Goal: Task Accomplishment & Management: Use online tool/utility

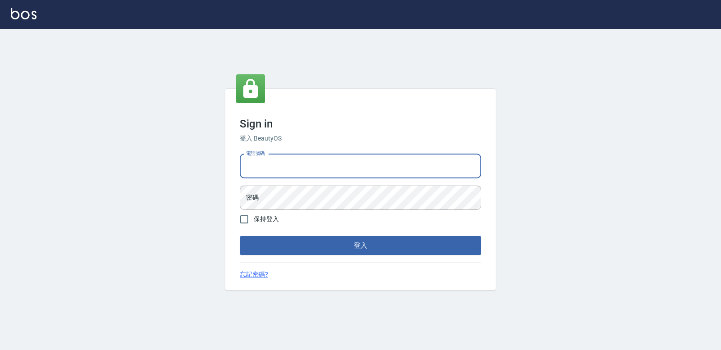
click at [295, 169] on input "電話號碼" at bounding box center [360, 166] width 241 height 24
click at [332, 163] on input "電話號碼" at bounding box center [360, 166] width 241 height 24
type input "0985111642"
click at [240, 236] on button "登入" at bounding box center [360, 245] width 241 height 19
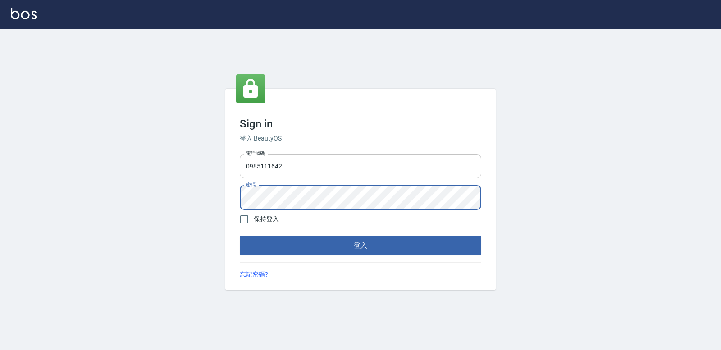
click at [240, 236] on button "登入" at bounding box center [360, 245] width 241 height 19
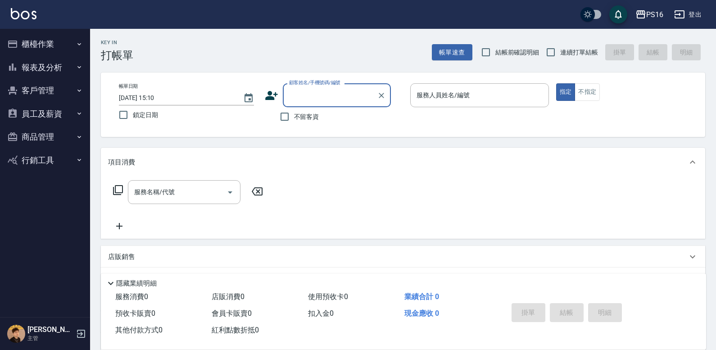
click at [311, 118] on span "不留客資" at bounding box center [306, 116] width 25 height 9
click at [294, 118] on input "不留客資" at bounding box center [284, 116] width 19 height 19
checkbox input "true"
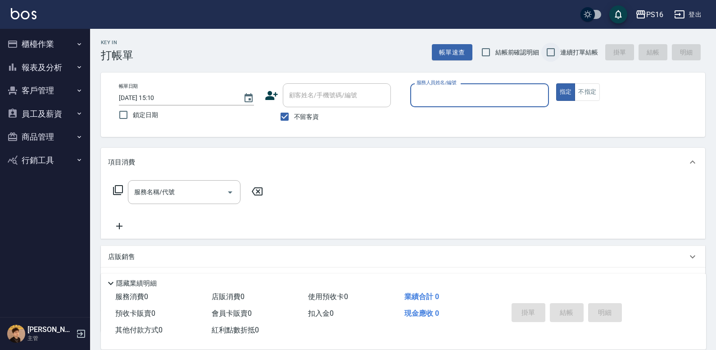
click at [445, 54] on input "連續打單結帳" at bounding box center [550, 52] width 19 height 19
checkbox input "true"
click at [445, 95] on input "服務人員姓名/編號" at bounding box center [479, 95] width 131 height 16
type input "[PERSON_NAME]-7"
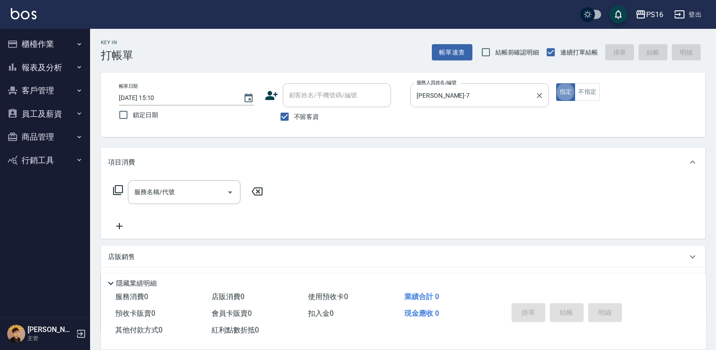
type button "true"
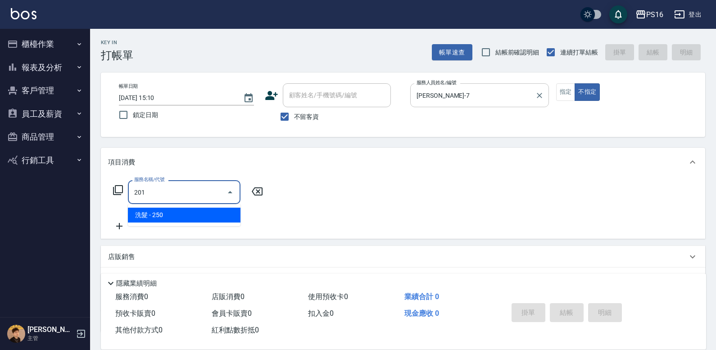
type input "洗髮(201)"
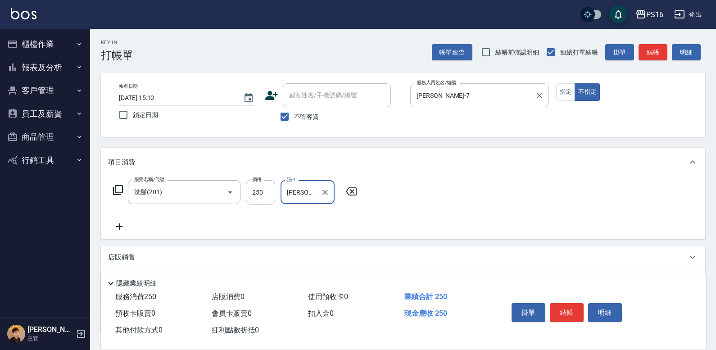
type input "[PERSON_NAME]-3"
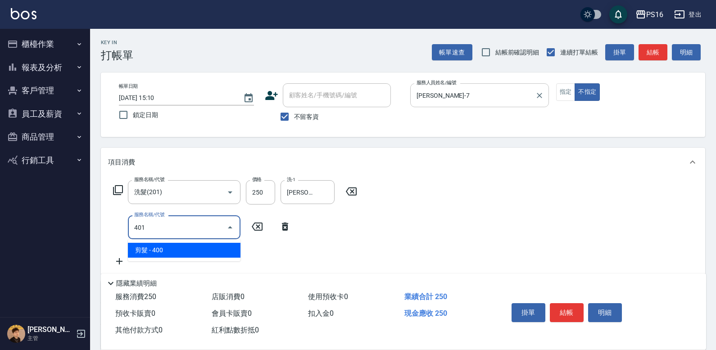
type input "剪髮(401)"
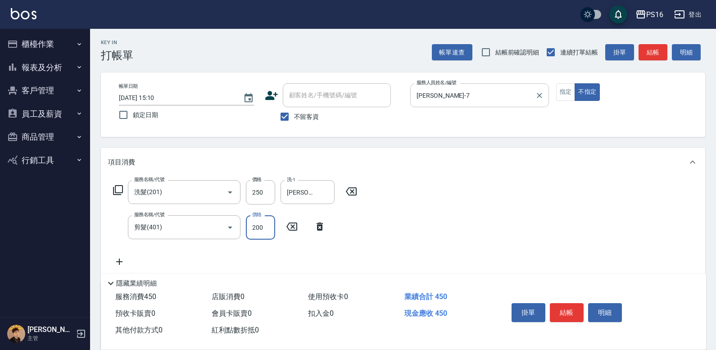
type input "200"
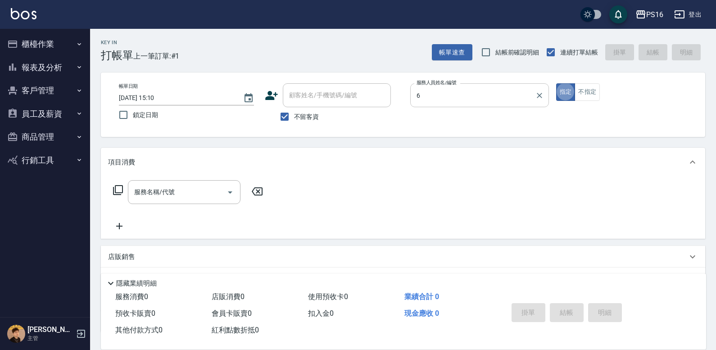
type input "[PERSON_NAME]-6"
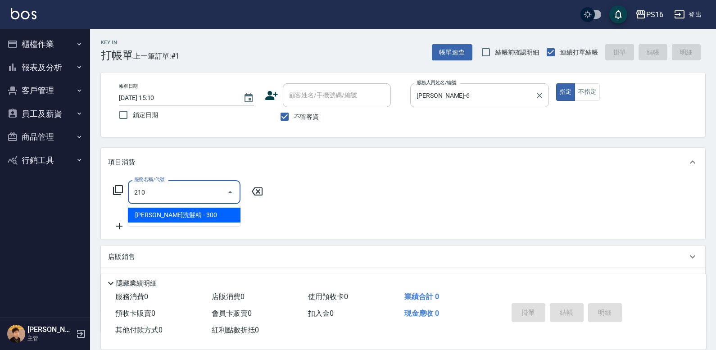
type input "[PERSON_NAME]洗髮精(210)"
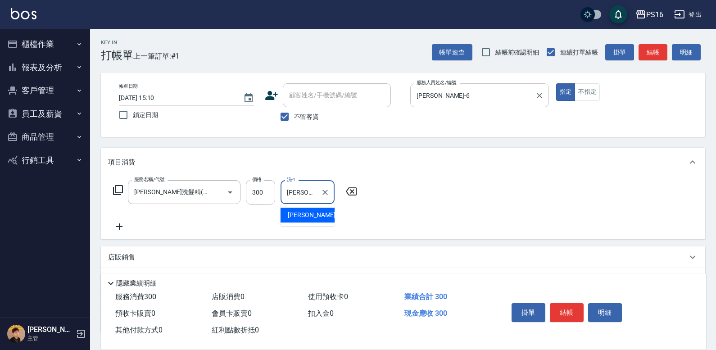
type input "[PERSON_NAME]-20"
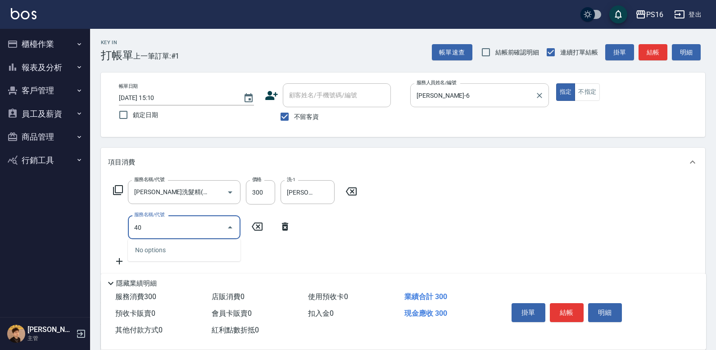
type input "401"
type input "剪髮(401)"
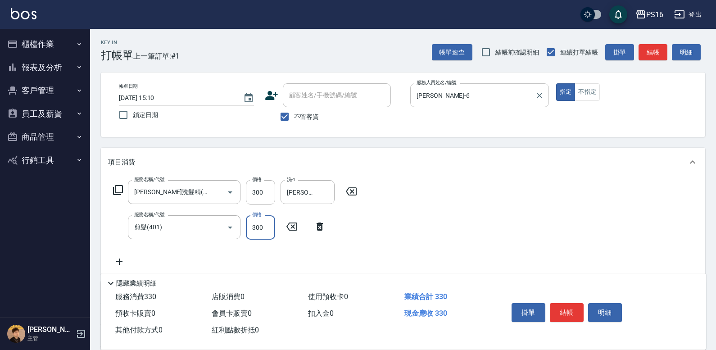
type input "300"
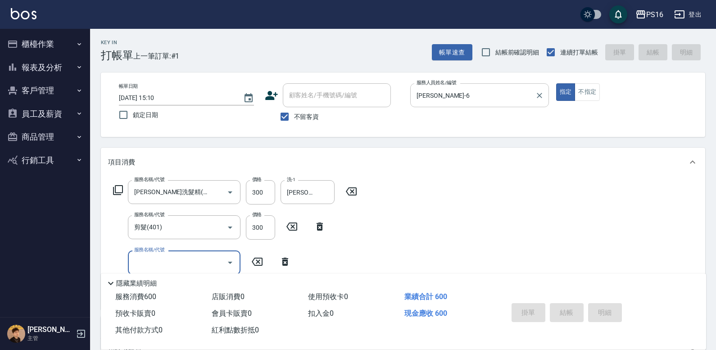
type input "[DATE] 15:14"
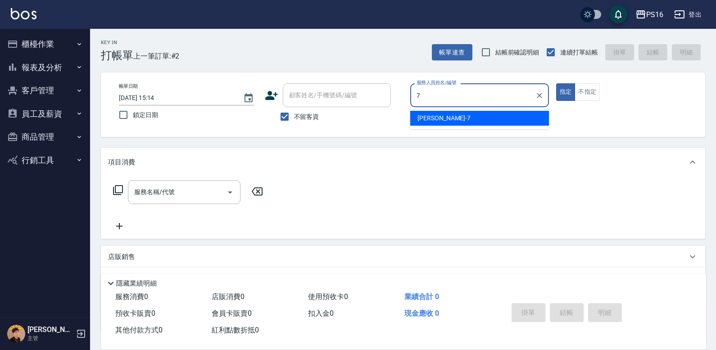
type input "[PERSON_NAME]-7"
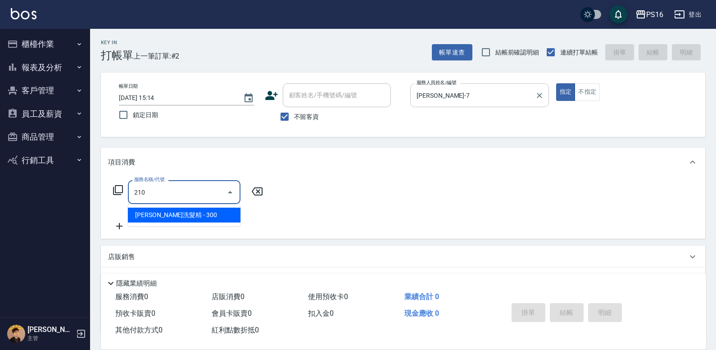
type input "[PERSON_NAME]洗髮精(210)"
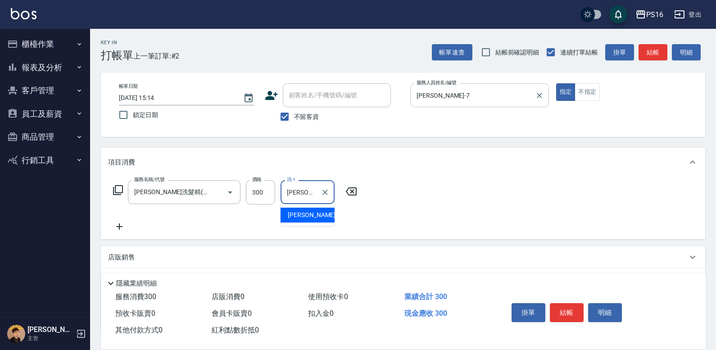
type input "[PERSON_NAME]-3"
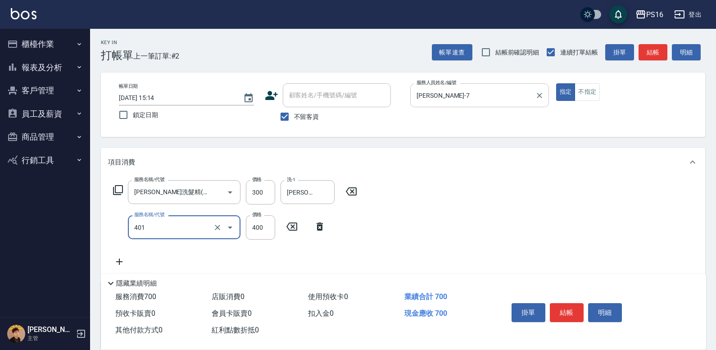
type input "剪髮(401)"
type input "350"
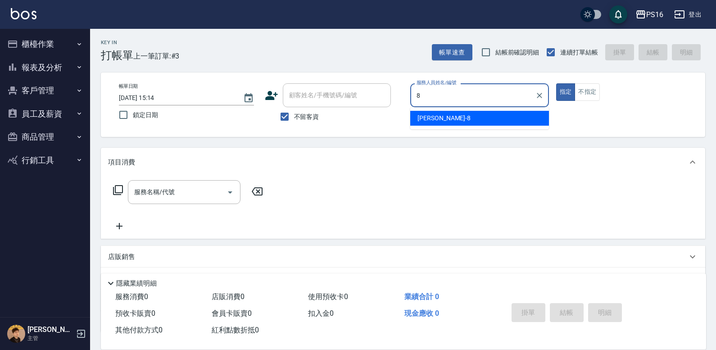
type input "[PERSON_NAME]-8"
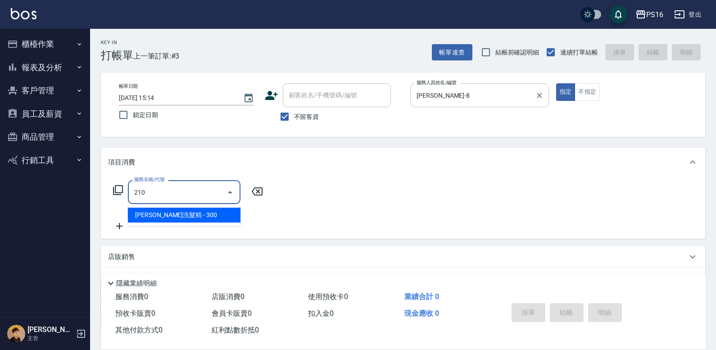
type input "[PERSON_NAME]洗髮精(210)"
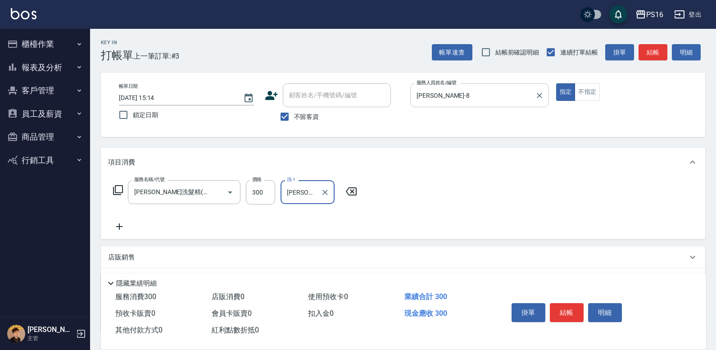
type input "[PERSON_NAME]-3"
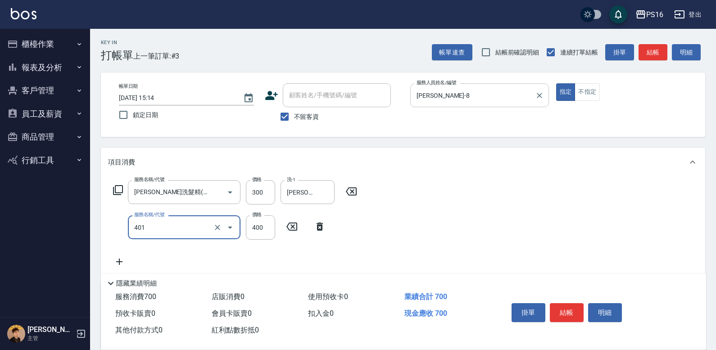
type input "剪髮(401)"
type input "300"
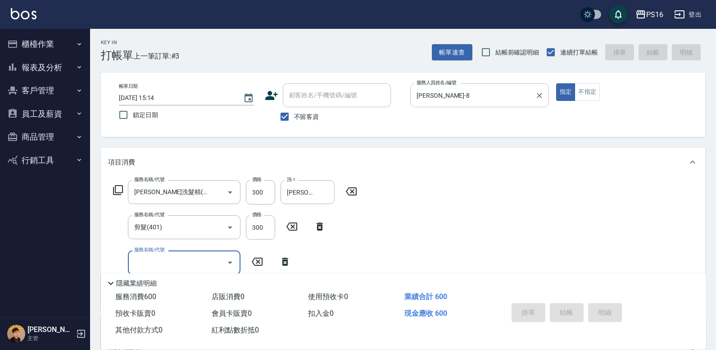
type input "[DATE] 15:15"
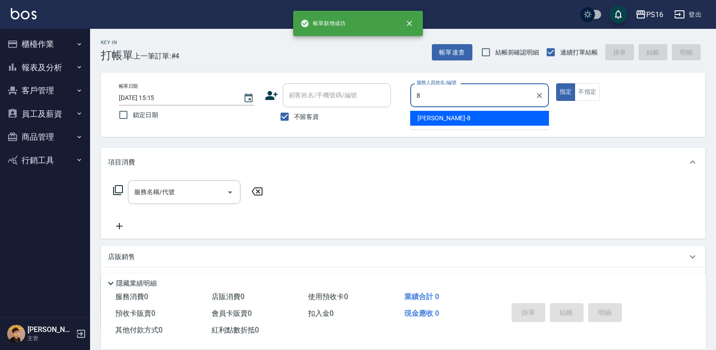
type input "[PERSON_NAME]-8"
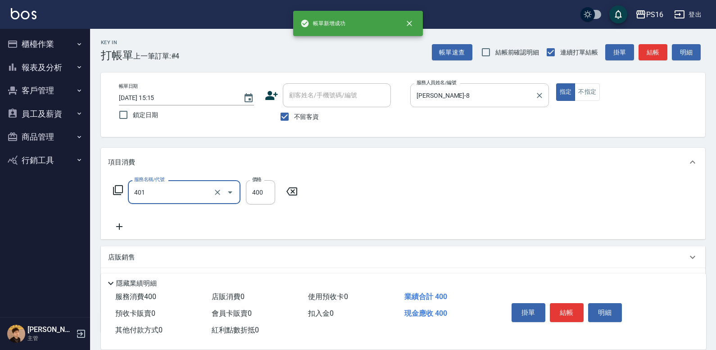
type input "剪髮(401)"
type input "300"
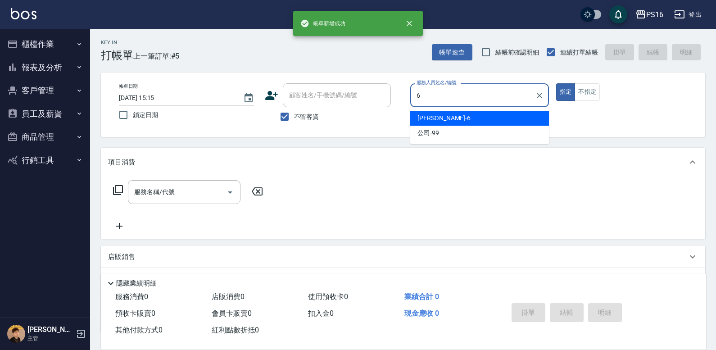
type input "[PERSON_NAME]-6"
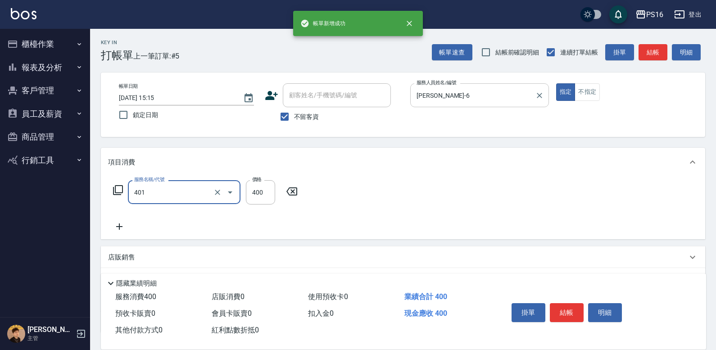
type input "剪髮(401)"
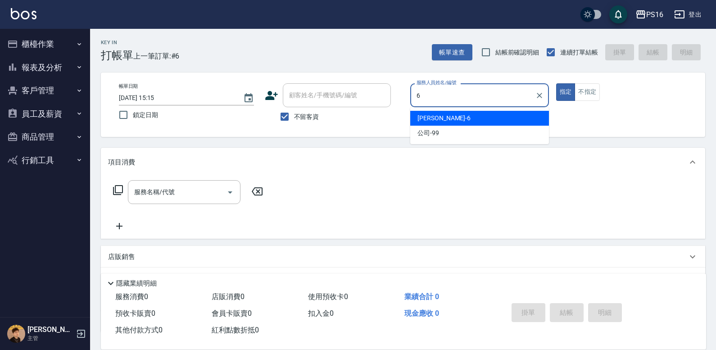
type input "[PERSON_NAME]-6"
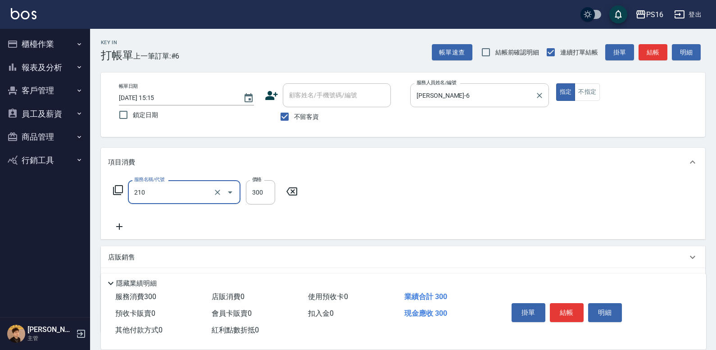
type input "[PERSON_NAME]洗髮精(210)"
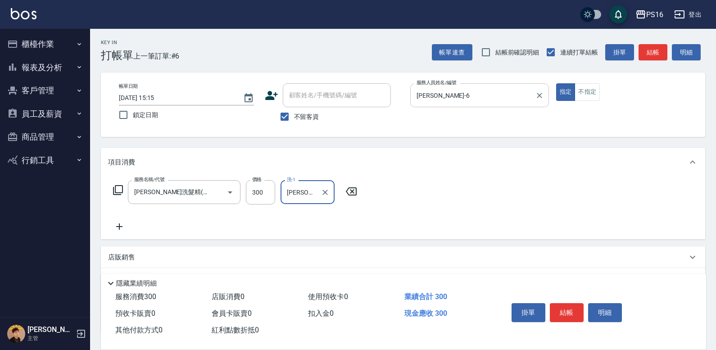
type input "[PERSON_NAME]-20"
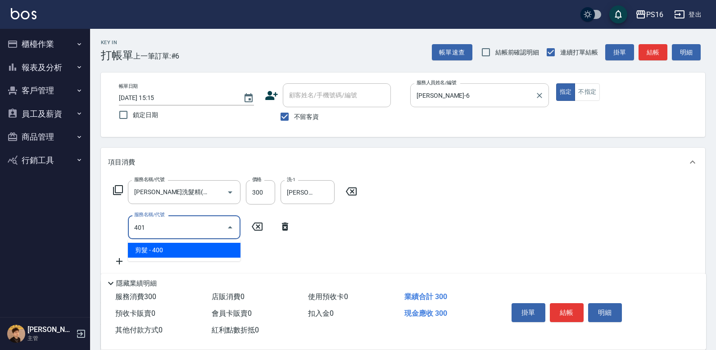
type input "剪髮(401)"
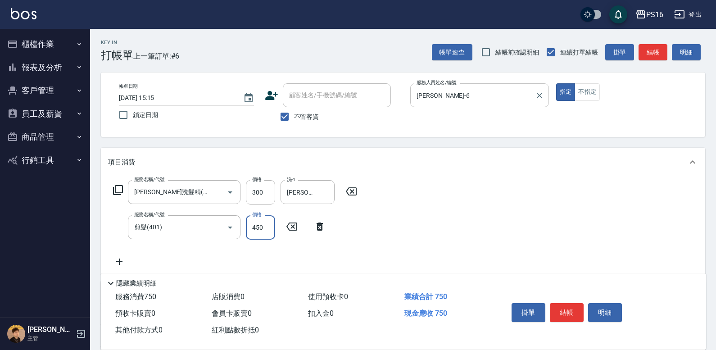
type input "450"
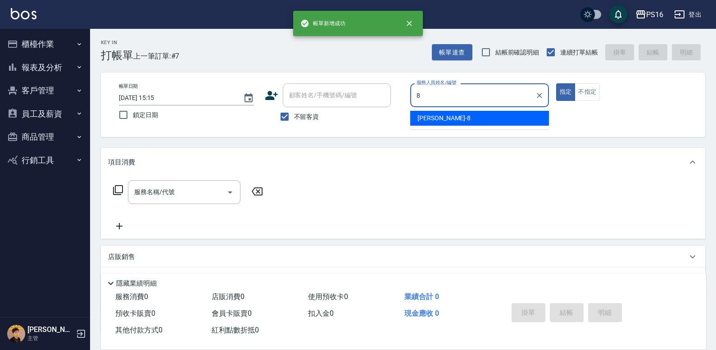
type input "[PERSON_NAME]-8"
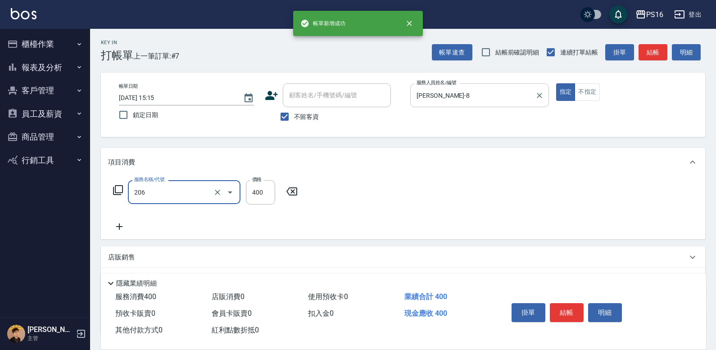
type input "健康洗(206)"
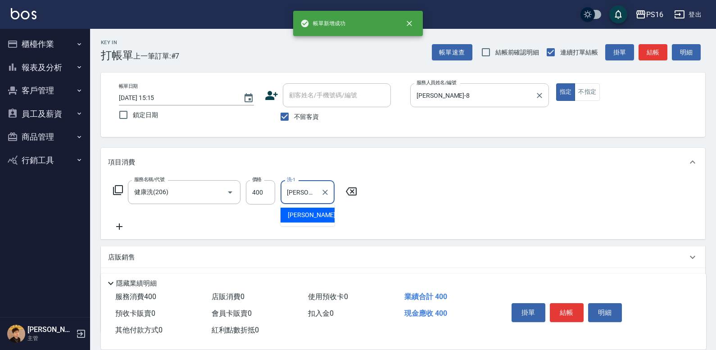
type input "[PERSON_NAME]-28"
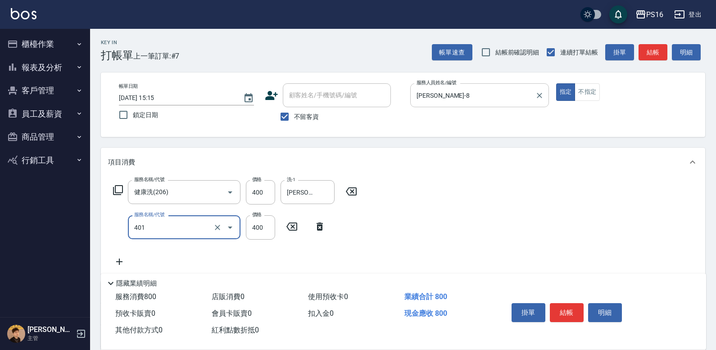
type input "剪髮(401)"
type input "200"
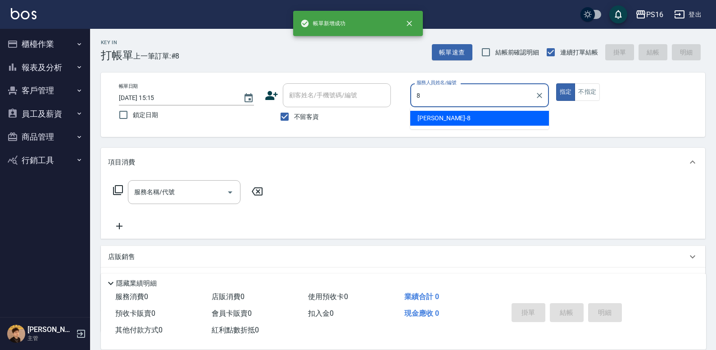
type input "[PERSON_NAME]-8"
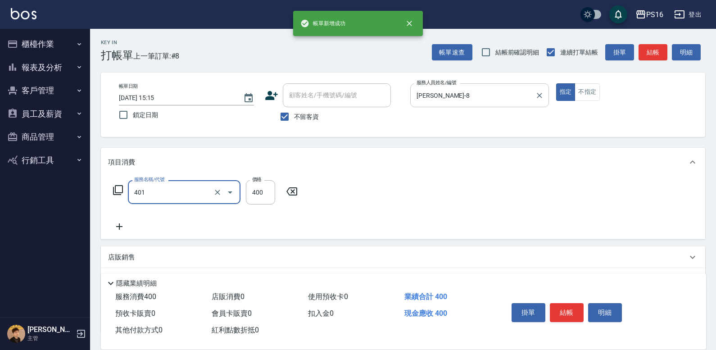
type input "剪髮(401)"
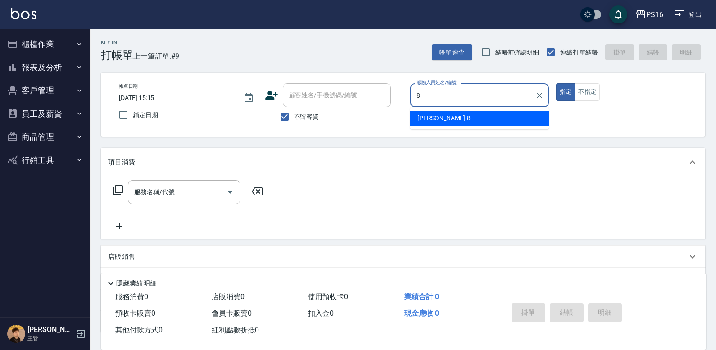
type input "[PERSON_NAME]-8"
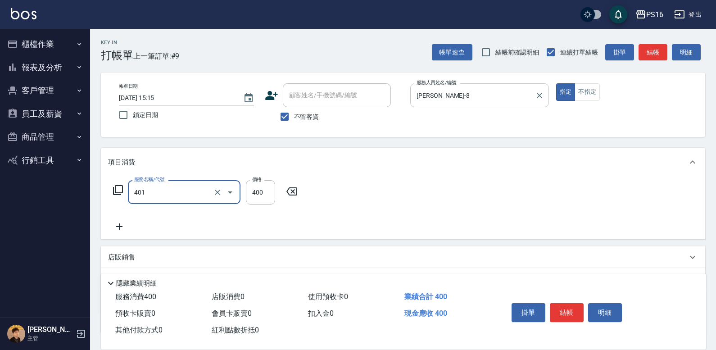
type input "剪髮(401)"
